Goal: Task Accomplishment & Management: Use online tool/utility

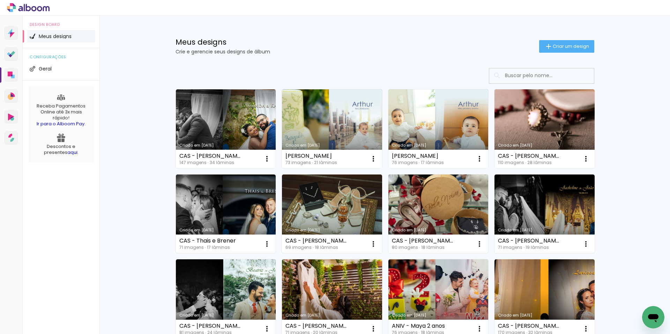
click at [439, 206] on link "Criado em [DATE]" at bounding box center [439, 214] width 100 height 79
